Goal: Check status

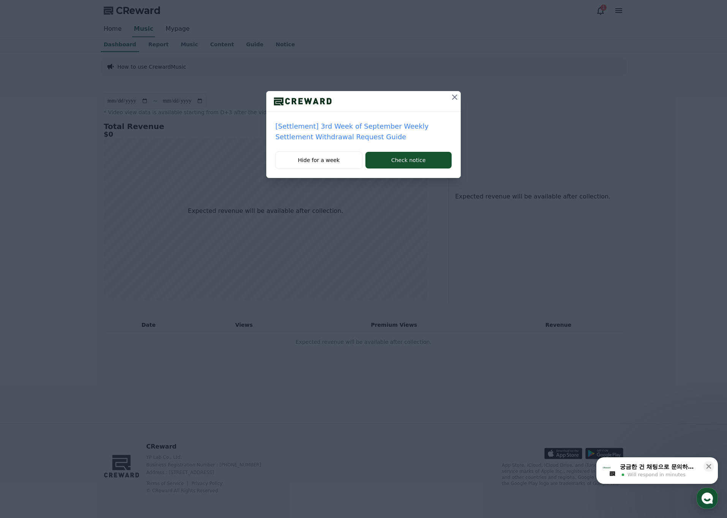
click at [452, 94] on icon at bounding box center [454, 97] width 9 height 9
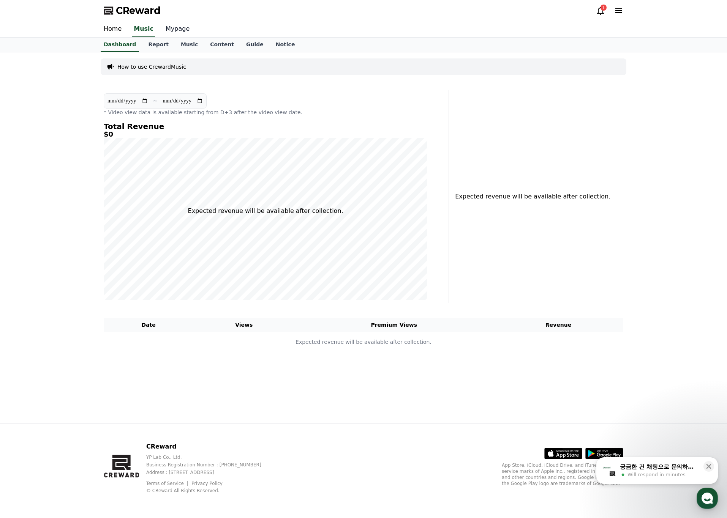
click at [164, 27] on link "Mypage" at bounding box center [178, 29] width 36 height 16
select select "**********"
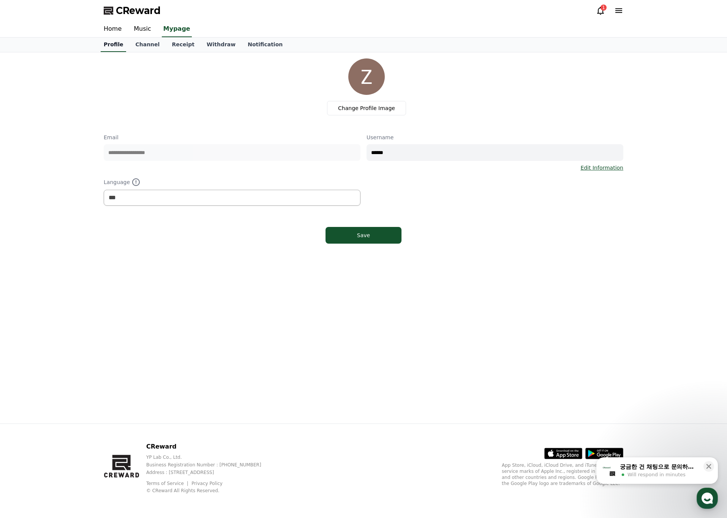
click at [119, 44] on link "Profile" at bounding box center [113, 45] width 25 height 14
click at [138, 44] on link "Channel" at bounding box center [147, 45] width 36 height 14
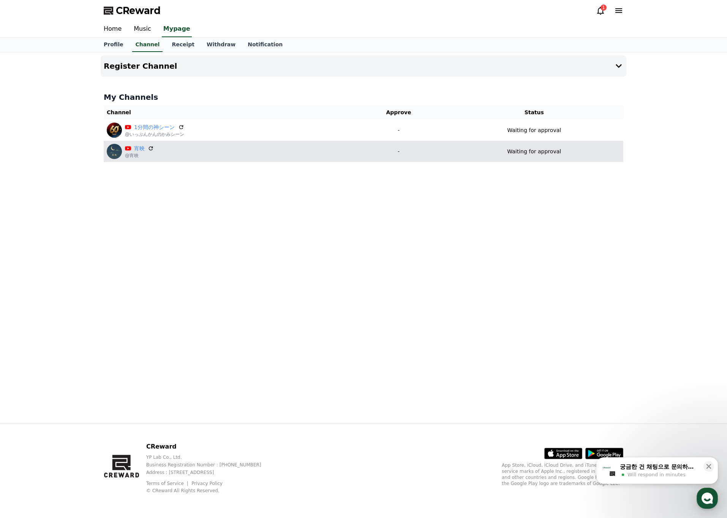
click at [468, 158] on td "Waiting for approval" at bounding box center [534, 151] width 179 height 21
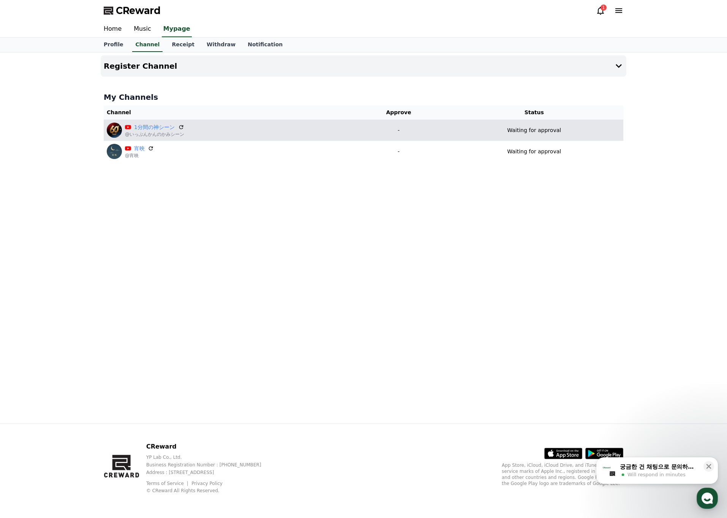
click at [493, 133] on div "Waiting for approval" at bounding box center [534, 130] width 172 height 8
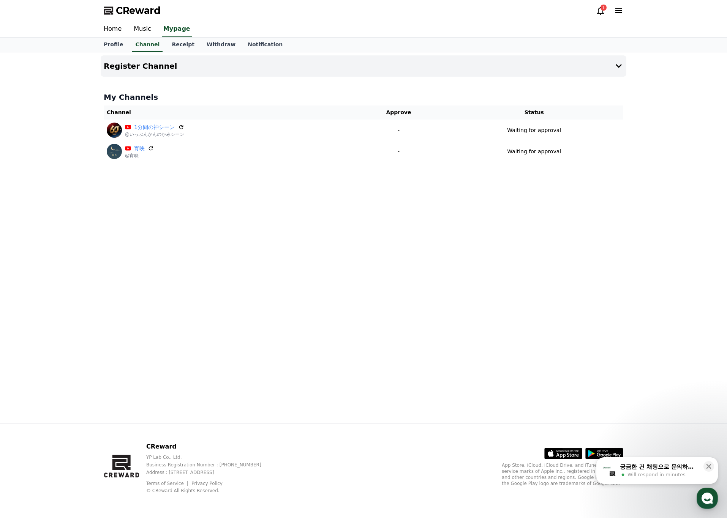
click at [682, 479] on button "궁금한 건 채팅으로 문의하세요 Will respond in minutes" at bounding box center [657, 471] width 122 height 27
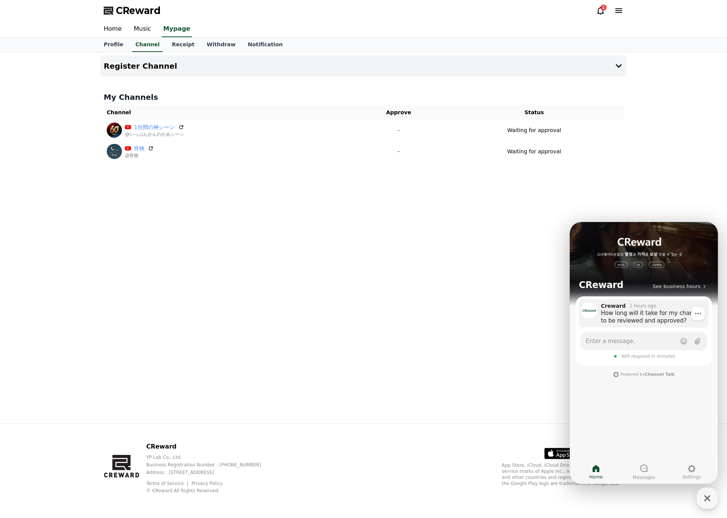
click at [644, 319] on div "How long will it take for my channel to be reviewed and approved?" at bounding box center [652, 317] width 103 height 15
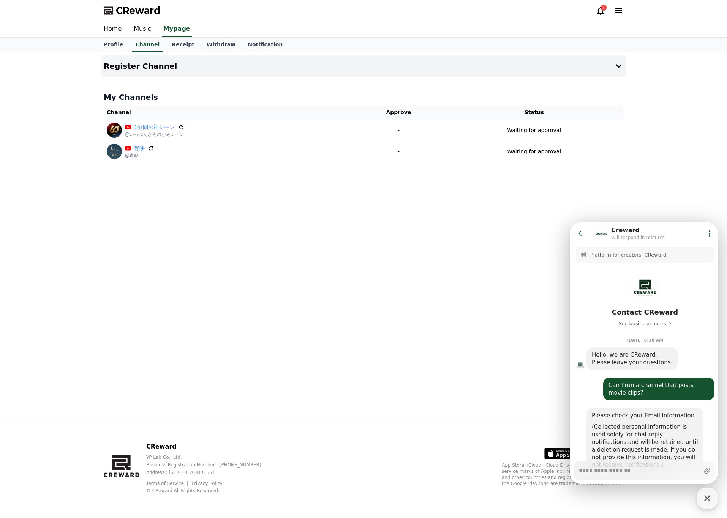
scroll to position [340, 0]
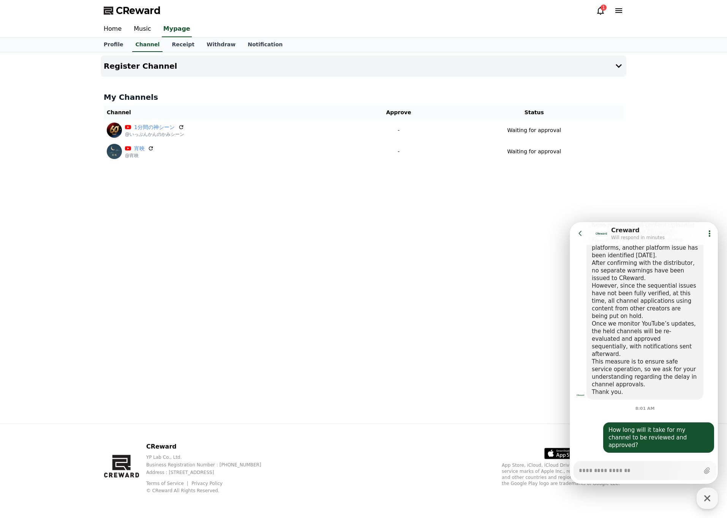
type textarea "*"
click at [573, 229] on header "Go to previous page Chat Room Creward Will respond in minutes Show userchat act…" at bounding box center [645, 233] width 150 height 23
click at [575, 229] on button "Go to previous page" at bounding box center [584, 233] width 20 height 15
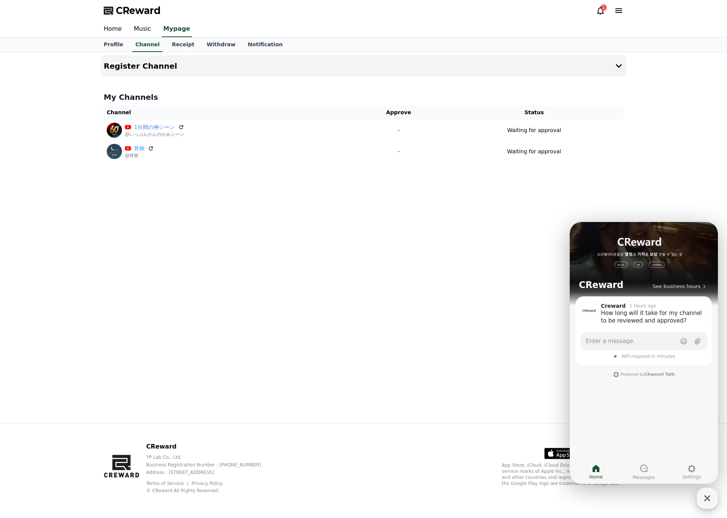
click at [704, 495] on icon "button" at bounding box center [707, 499] width 14 height 14
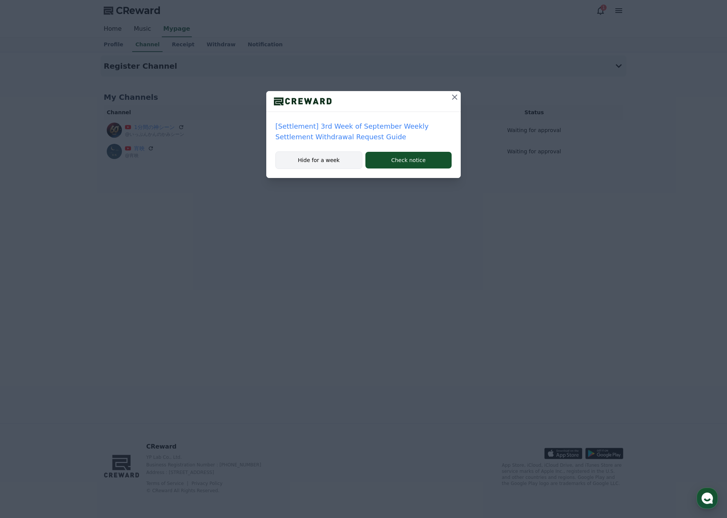
click at [300, 163] on button "Hide for a week" at bounding box center [318, 160] width 87 height 17
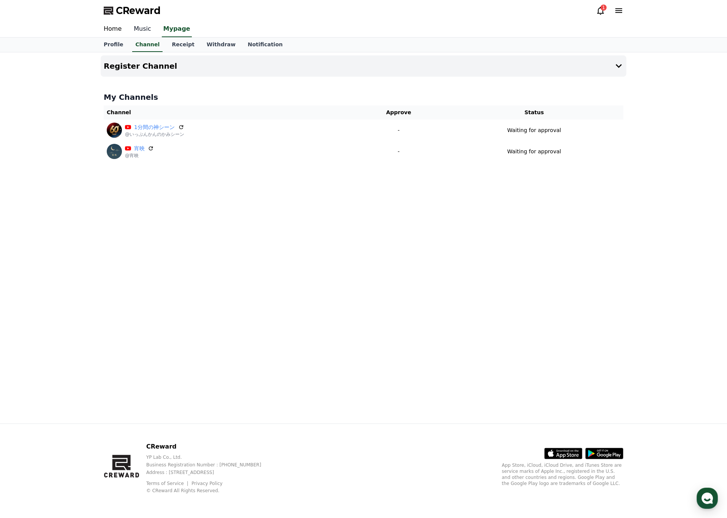
click at [144, 31] on link "Music" at bounding box center [143, 29] width 30 height 16
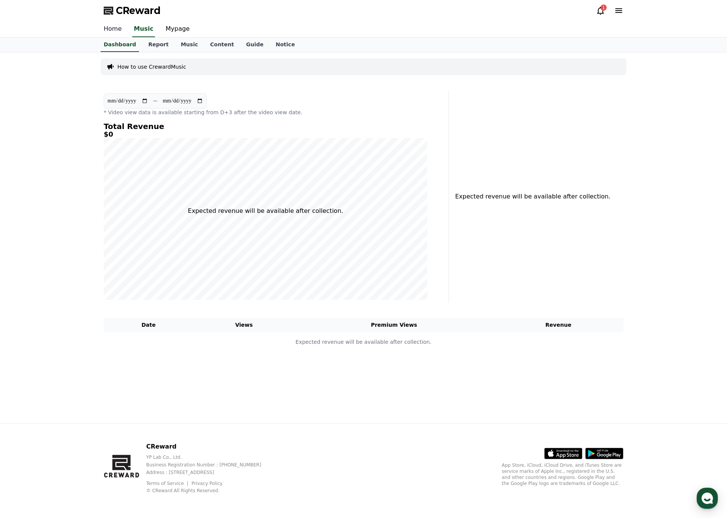
click at [115, 31] on link "Home" at bounding box center [113, 29] width 30 height 16
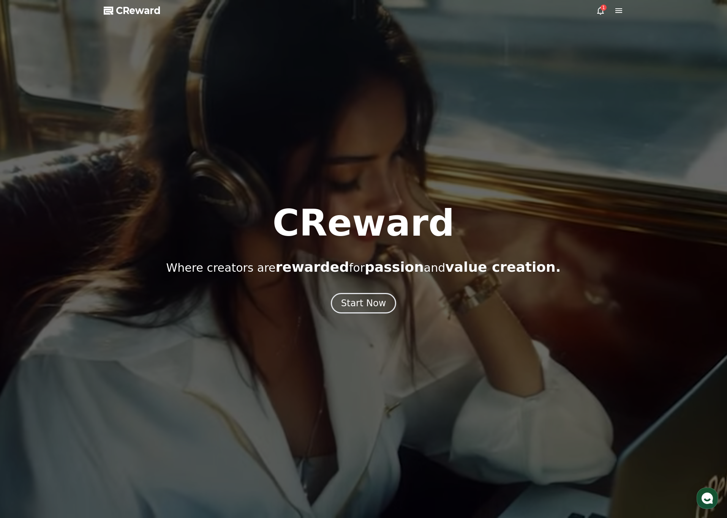
click at [602, 10] on div "1" at bounding box center [604, 8] width 6 height 6
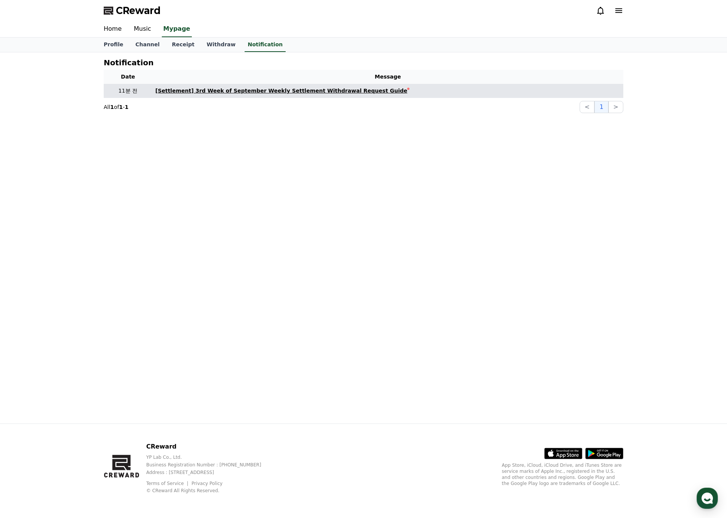
click at [334, 87] on div "[Settlement] 3rd Week of September Weekly Settlement Withdrawal Request Guide" at bounding box center [281, 91] width 252 height 8
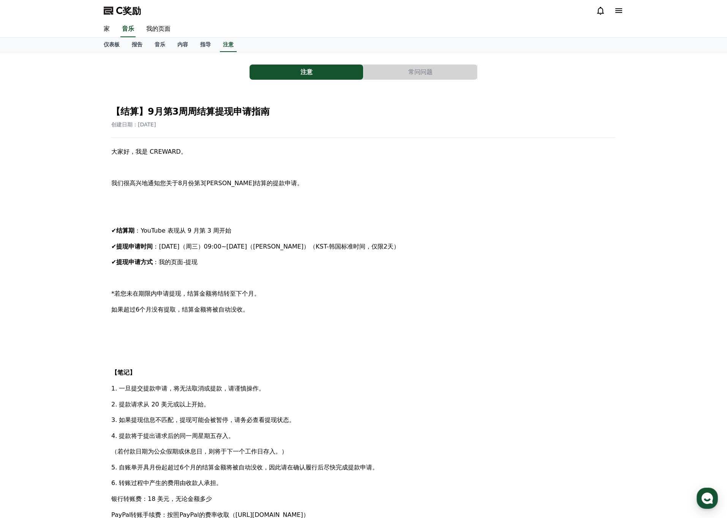
click at [401, 71] on button "常问问题" at bounding box center [421, 72] width 114 height 15
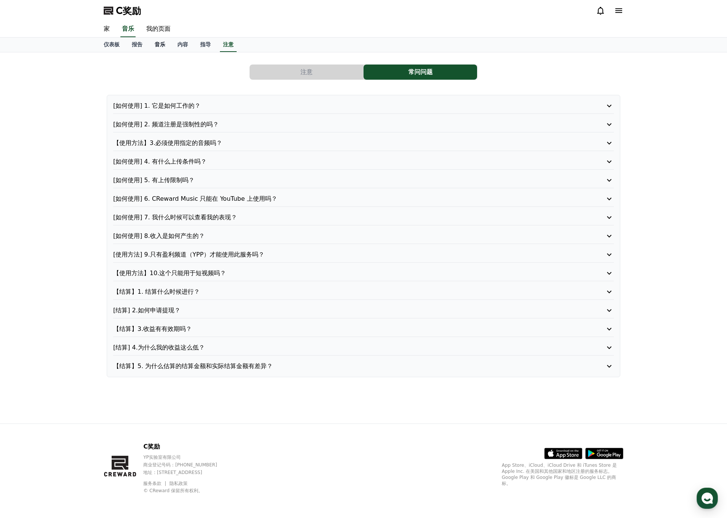
click at [156, 41] on font "音乐" at bounding box center [160, 44] width 11 height 6
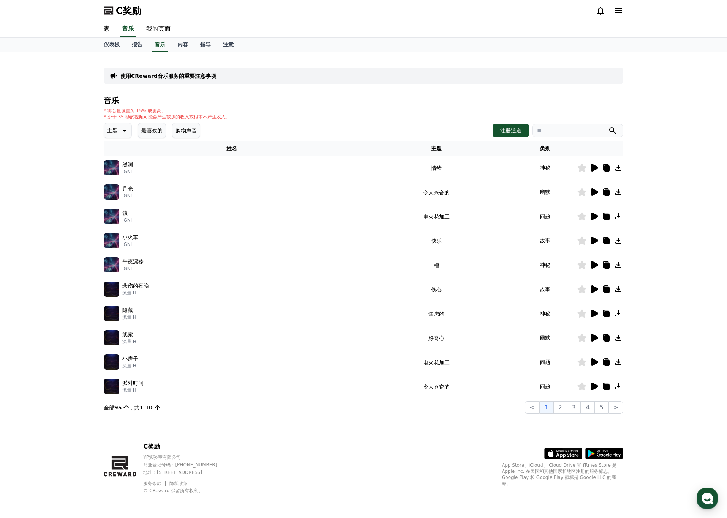
drag, startPoint x: 416, startPoint y: 100, endPoint x: 332, endPoint y: 129, distance: 88.1
click at [332, 129] on div "音乐 * 将音量设置为 15% 或更高。 * 少于 35 秒的视频可能会产生较少的收入或根本不产生收入。 主题 最喜欢的 购物声音 注册通道 姓名 主题 类别…" at bounding box center [364, 255] width 520 height 318
click at [107, 29] on font "家" at bounding box center [107, 28] width 6 height 7
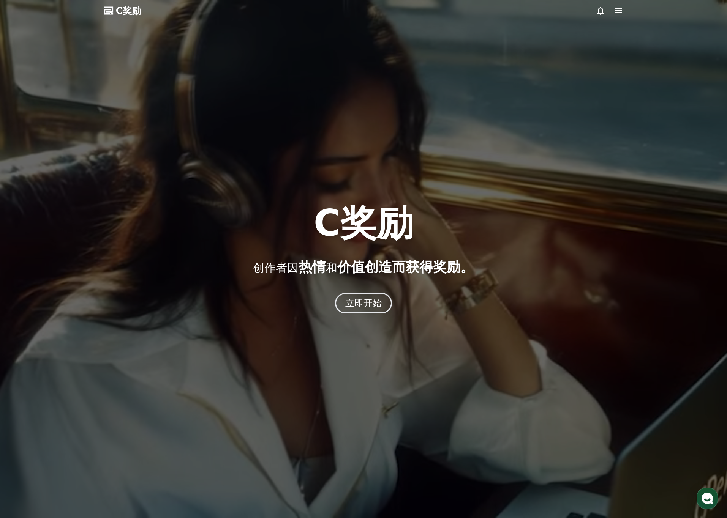
click at [616, 9] on icon at bounding box center [618, 10] width 9 height 9
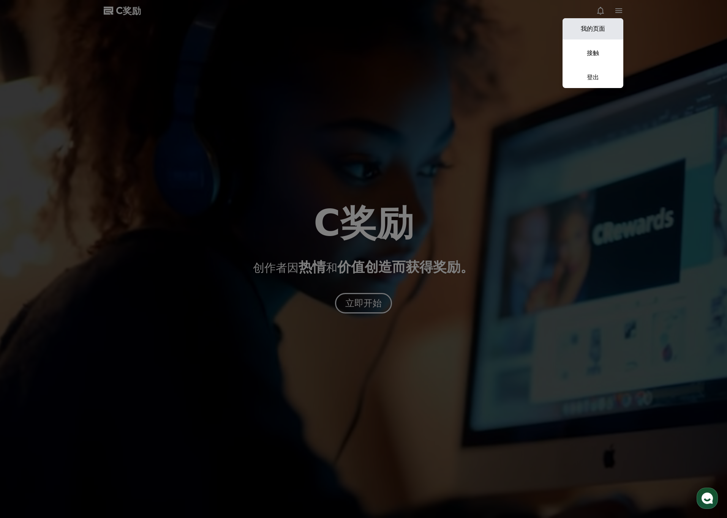
click at [609, 33] on link "我的页面" at bounding box center [593, 28] width 61 height 21
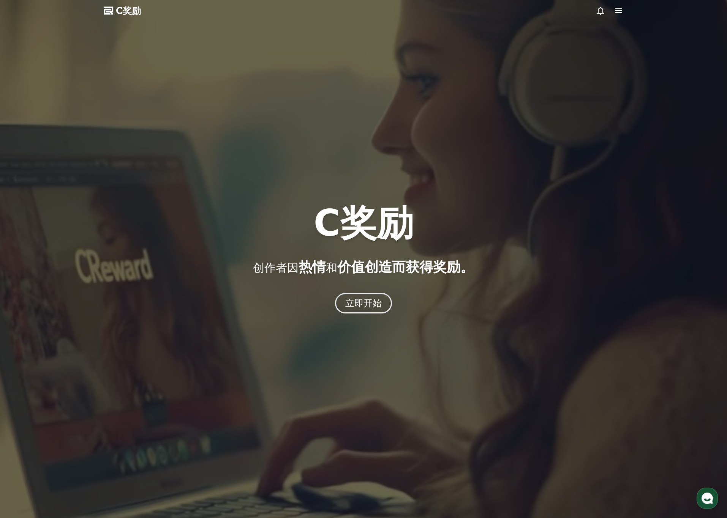
select select "**********"
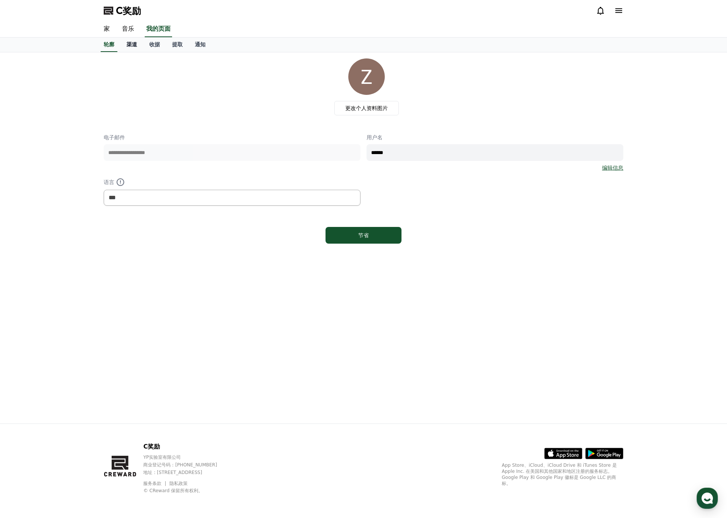
click at [126, 43] on font "渠道" at bounding box center [131, 44] width 11 height 6
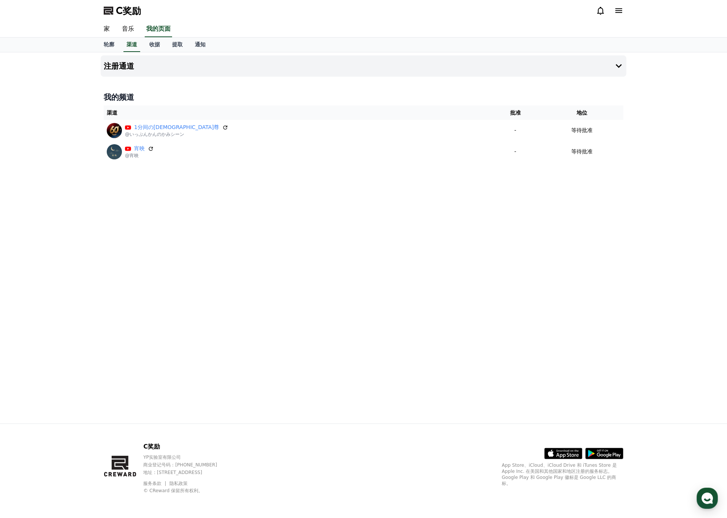
click at [329, 186] on div "注册通道 我的频道 渠道 批准 地位 1分间の神尊 @いっぷんかんのかみシーン - 等待批准 宵映 @宵映 - 等待批准" at bounding box center [364, 237] width 532 height 371
